Goal: Task Accomplishment & Management: Use online tool/utility

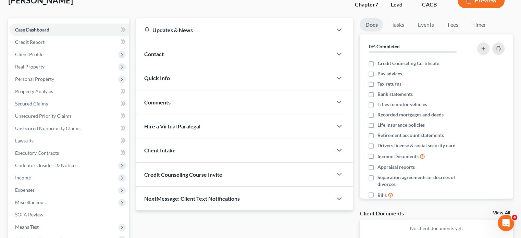
scroll to position [125, 0]
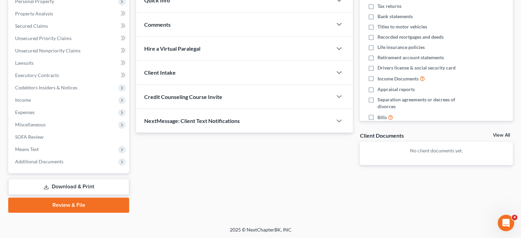
click at [70, 184] on link "Download & Print" at bounding box center [68, 187] width 121 height 16
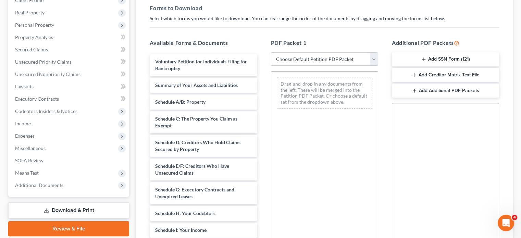
scroll to position [103, 0]
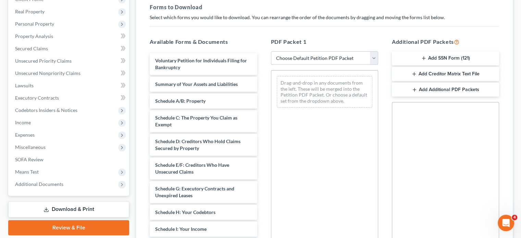
drag, startPoint x: 314, startPoint y: 56, endPoint x: 312, endPoint y: 62, distance: 6.5
click at [314, 56] on select "Choose Default Petition PDF Packet Complete Bankruptcy Petition (all forms and …" at bounding box center [324, 58] width 107 height 14
select select "5"
click at [271, 51] on select "Choose Default Petition PDF Packet Complete Bankruptcy Petition (all forms and …" at bounding box center [324, 58] width 107 height 14
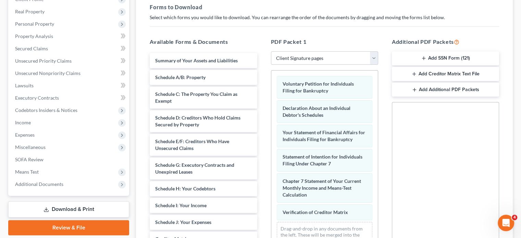
click at [466, 56] on button "Add SSN Form (121)" at bounding box center [445, 58] width 107 height 14
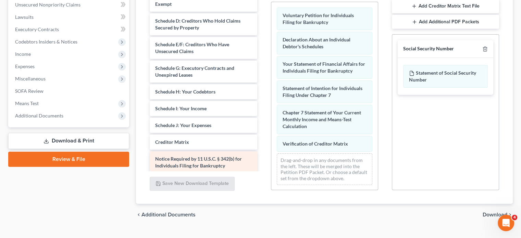
scroll to position [49, 0]
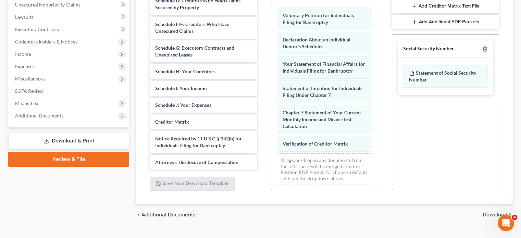
click at [491, 214] on span "Download" at bounding box center [495, 214] width 25 height 5
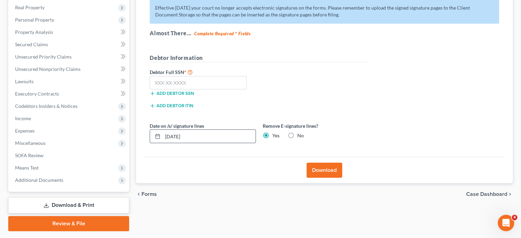
scroll to position [91, 0]
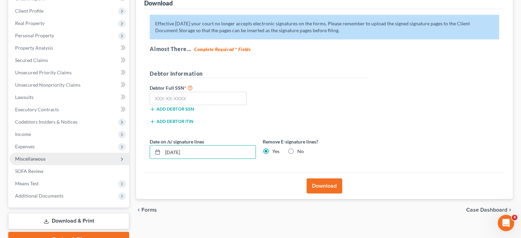
drag, startPoint x: 217, startPoint y: 150, endPoint x: 126, endPoint y: 153, distance: 90.5
click at [126, 153] on div "Petition Navigation Case Dashboard Payments Invoices Payments Payments Credit R…" at bounding box center [260, 111] width 511 height 272
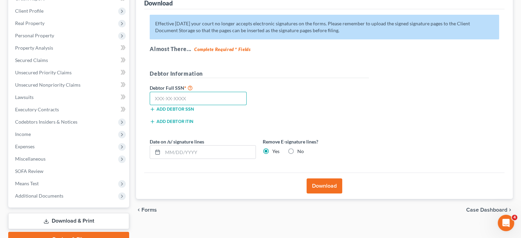
drag, startPoint x: 201, startPoint y: 96, endPoint x: 207, endPoint y: 90, distance: 7.8
click at [204, 93] on input "text" at bounding box center [198, 99] width 97 height 14
type input "618-12-3432"
click at [328, 186] on button "Download" at bounding box center [325, 185] width 36 height 15
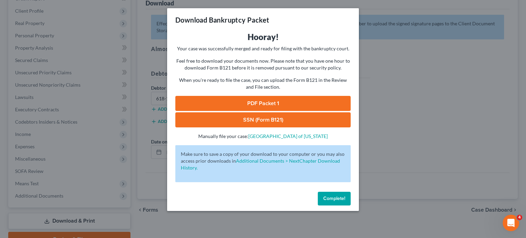
click at [284, 105] on link "PDF Packet 1" at bounding box center [262, 103] width 175 height 15
click at [284, 122] on link "SSN (Form B121)" at bounding box center [262, 119] width 175 height 15
click at [342, 192] on div "Complete!" at bounding box center [263, 200] width 192 height 22
click at [340, 196] on span "Complete!" at bounding box center [334, 199] width 22 height 6
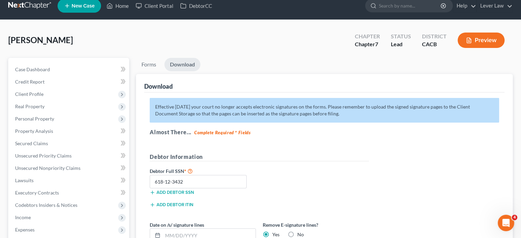
scroll to position [0, 0]
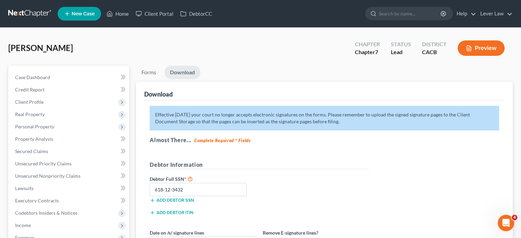
click at [24, 9] on link at bounding box center [30, 14] width 44 height 12
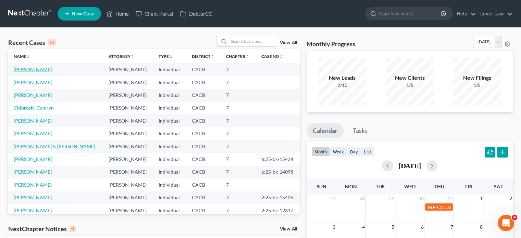
click at [44, 70] on link "Hernandez, Jessica" at bounding box center [33, 69] width 38 height 6
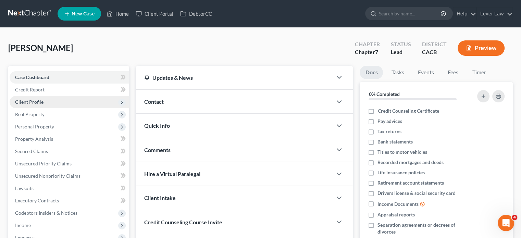
click at [41, 102] on span "Client Profile" at bounding box center [29, 102] width 28 height 6
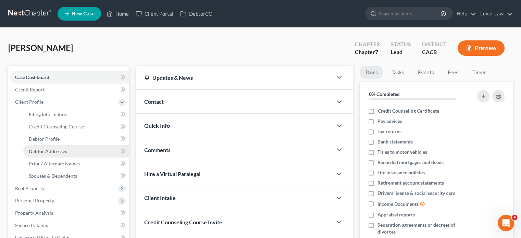
click at [54, 152] on span "Debtor Addresses" at bounding box center [48, 151] width 38 height 6
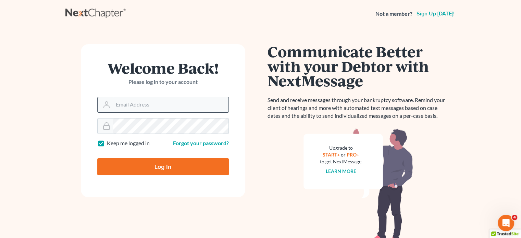
click at [139, 101] on input "Email Address" at bounding box center [170, 104] width 115 height 15
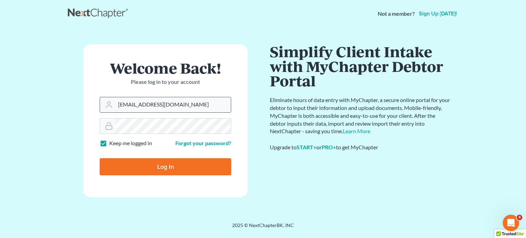
type input "[EMAIL_ADDRESS][DOMAIN_NAME]"
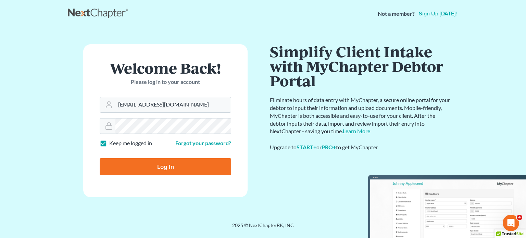
click at [136, 173] on input "Log In" at bounding box center [166, 166] width 132 height 17
type input "Thinking..."
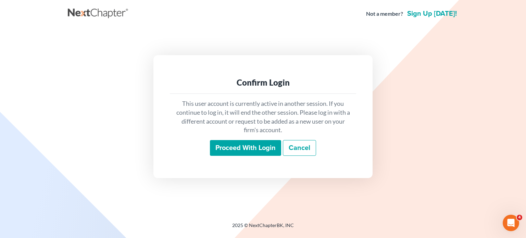
click at [247, 149] on input "Proceed with login" at bounding box center [245, 148] width 71 height 16
